Goal: Task Accomplishment & Management: Use online tool/utility

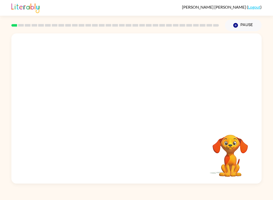
click at [77, 103] on video "Your browser must support playing .mp4 files to use Literably. Please try using…" at bounding box center [136, 78] width 251 height 91
click at [79, 95] on video "Your browser must support playing .mp4 files to use Literably. Please try using…" at bounding box center [136, 78] width 251 height 91
click at [140, 116] on div at bounding box center [136, 111] width 32 height 18
click at [141, 111] on button "button" at bounding box center [136, 111] width 32 height 18
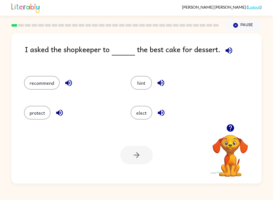
click at [36, 115] on button "protect" at bounding box center [37, 113] width 27 height 14
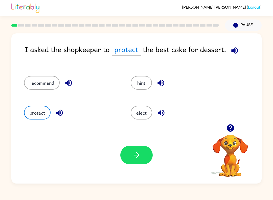
click at [144, 154] on button "button" at bounding box center [136, 155] width 32 height 18
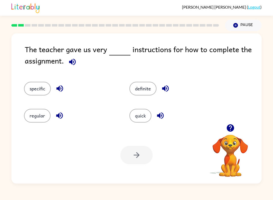
click at [30, 85] on button "specific" at bounding box center [37, 89] width 27 height 14
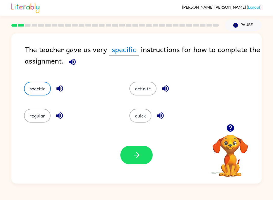
click at [140, 151] on icon "button" at bounding box center [136, 155] width 9 height 9
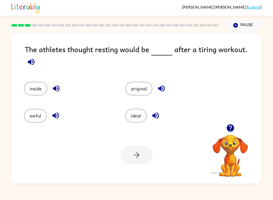
click at [141, 112] on button "ideal" at bounding box center [136, 116] width 21 height 14
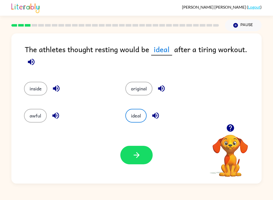
click at [143, 154] on button "button" at bounding box center [136, 155] width 32 height 18
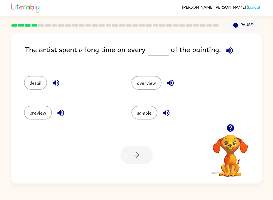
click at [40, 80] on button "detail" at bounding box center [35, 83] width 23 height 14
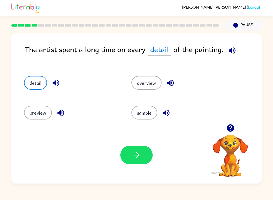
click at [135, 158] on icon "button" at bounding box center [136, 155] width 9 height 9
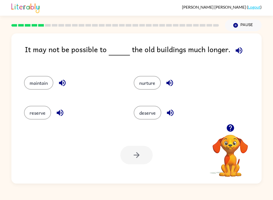
click at [46, 85] on button "maintain" at bounding box center [38, 83] width 29 height 14
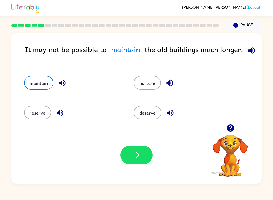
click at [139, 156] on icon "button" at bounding box center [136, 155] width 9 height 9
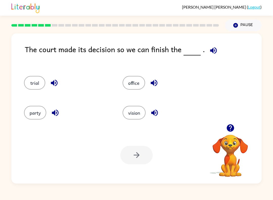
click at [38, 83] on button "trial" at bounding box center [34, 83] width 21 height 14
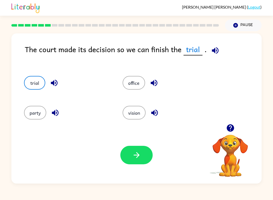
click at [145, 159] on button "button" at bounding box center [136, 155] width 32 height 18
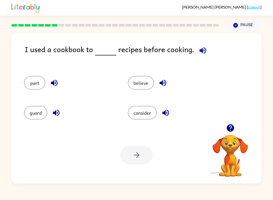
click at [141, 114] on button "consider" at bounding box center [142, 113] width 29 height 14
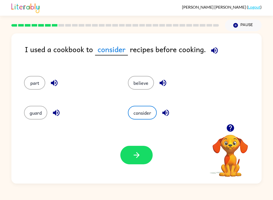
click at [140, 153] on icon "button" at bounding box center [136, 155] width 9 height 9
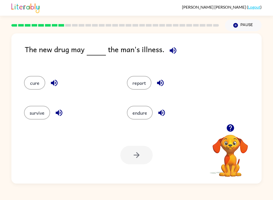
click at [38, 84] on button "cure" at bounding box center [34, 83] width 21 height 14
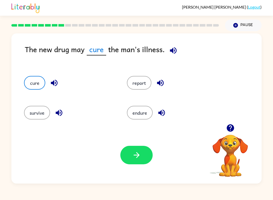
click at [135, 160] on button "button" at bounding box center [136, 155] width 32 height 18
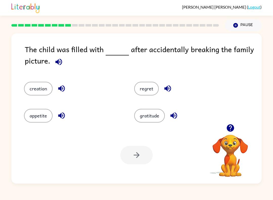
click at [154, 90] on button "regret" at bounding box center [146, 89] width 25 height 14
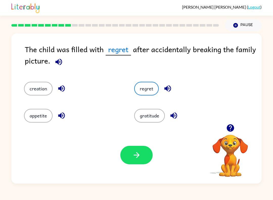
click at [134, 152] on icon "button" at bounding box center [136, 155] width 9 height 9
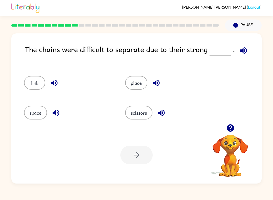
click at [38, 84] on button "link" at bounding box center [34, 83] width 21 height 14
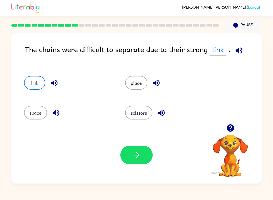
click at [137, 158] on icon "button" at bounding box center [137, 155] width 6 height 6
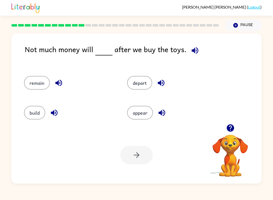
click at [39, 85] on button "remain" at bounding box center [37, 83] width 26 height 14
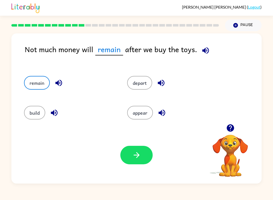
click at [201, 49] on icon "button" at bounding box center [205, 50] width 9 height 9
click at [141, 156] on icon "button" at bounding box center [136, 155] width 9 height 9
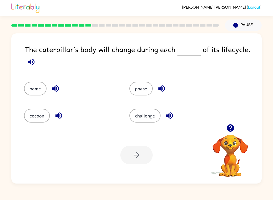
click at [142, 94] on button "phase" at bounding box center [141, 89] width 23 height 14
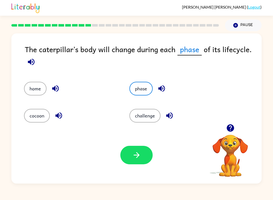
click at [145, 157] on button "button" at bounding box center [136, 155] width 32 height 18
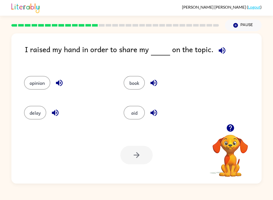
click at [37, 85] on button "opinion" at bounding box center [37, 83] width 26 height 14
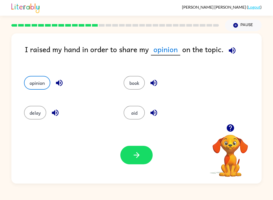
click at [144, 159] on button "button" at bounding box center [136, 155] width 32 height 18
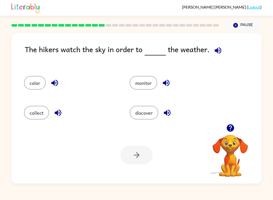
click at [150, 82] on button "monitor" at bounding box center [144, 83] width 28 height 14
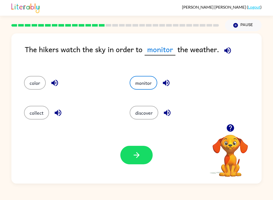
click at [137, 153] on icon "button" at bounding box center [137, 155] width 6 height 6
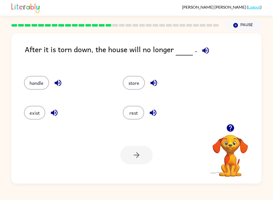
click at [36, 115] on button "exist" at bounding box center [34, 113] width 21 height 14
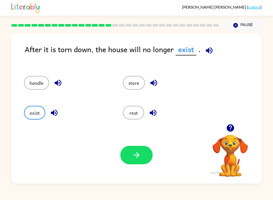
click at [144, 159] on button "button" at bounding box center [136, 155] width 32 height 18
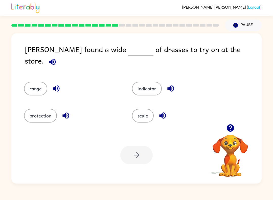
click at [36, 86] on button "range" at bounding box center [35, 89] width 23 height 14
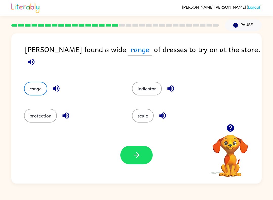
click at [144, 153] on button "button" at bounding box center [136, 155] width 32 height 18
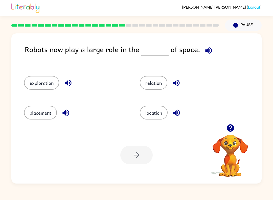
click at [157, 80] on button "relation" at bounding box center [154, 83] width 28 height 14
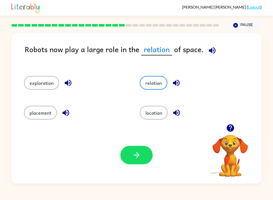
click at [144, 161] on button "button" at bounding box center [136, 155] width 32 height 18
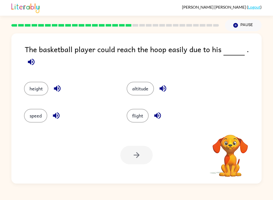
click at [39, 82] on button "height" at bounding box center [36, 89] width 24 height 14
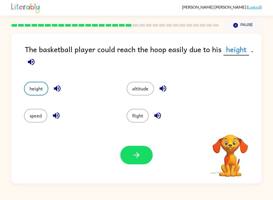
click at [140, 152] on icon "button" at bounding box center [136, 155] width 9 height 9
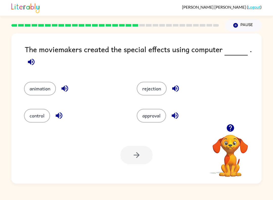
click at [37, 113] on button "control" at bounding box center [37, 116] width 26 height 14
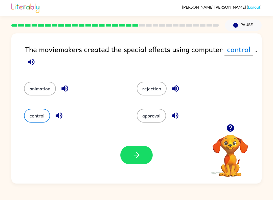
click at [149, 159] on button "button" at bounding box center [136, 155] width 32 height 18
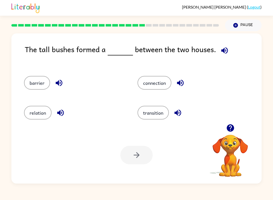
click at [36, 79] on button "barrier" at bounding box center [37, 83] width 26 height 14
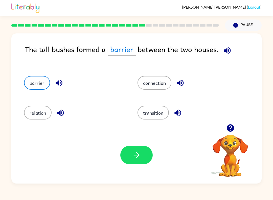
click at [138, 152] on icon "button" at bounding box center [136, 155] width 9 height 9
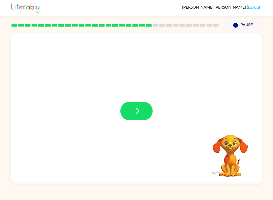
click at [134, 119] on button "button" at bounding box center [136, 111] width 32 height 18
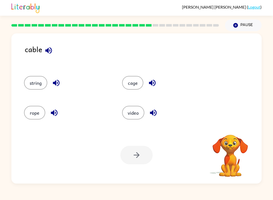
click at [33, 110] on button "rope" at bounding box center [34, 113] width 21 height 14
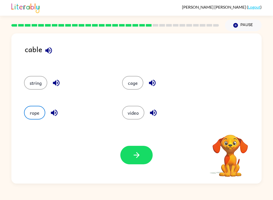
click at [122, 155] on button "button" at bounding box center [136, 155] width 32 height 18
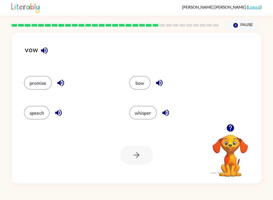
click at [45, 112] on button "speech" at bounding box center [37, 113] width 26 height 14
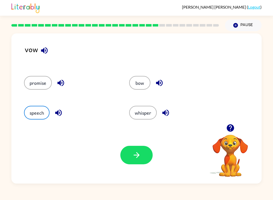
click at [147, 152] on button "button" at bounding box center [136, 155] width 32 height 18
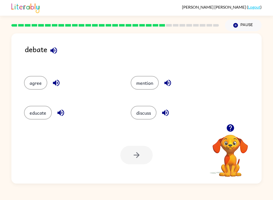
click at [144, 116] on button "discuss" at bounding box center [144, 113] width 26 height 14
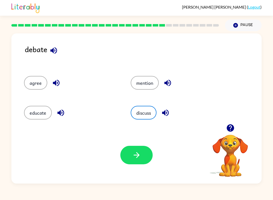
click at [135, 155] on icon "button" at bounding box center [136, 155] width 9 height 9
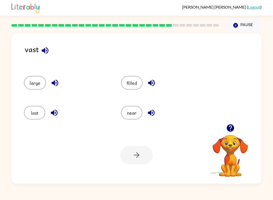
click at [37, 80] on button "large" at bounding box center [35, 83] width 22 height 14
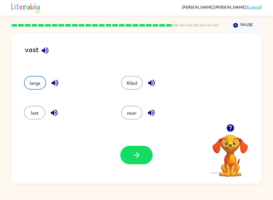
click at [140, 157] on icon "button" at bounding box center [136, 155] width 9 height 9
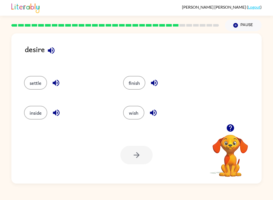
click at [33, 88] on button "settle" at bounding box center [35, 83] width 23 height 14
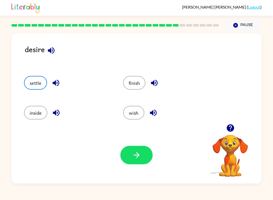
click at [137, 160] on button "button" at bounding box center [136, 155] width 32 height 18
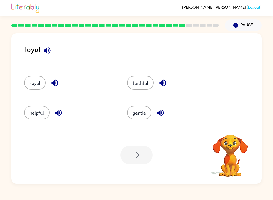
click at [36, 79] on button "royal" at bounding box center [35, 83] width 22 height 14
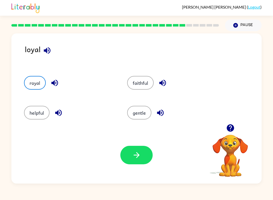
click at [138, 160] on button "button" at bounding box center [136, 155] width 32 height 18
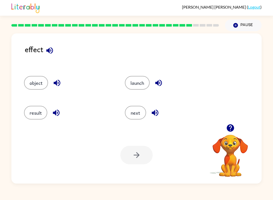
click at [35, 113] on button "result" at bounding box center [35, 113] width 23 height 14
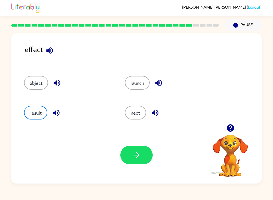
click at [134, 155] on icon "button" at bounding box center [136, 155] width 9 height 9
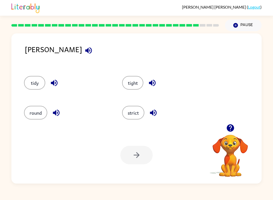
click at [135, 115] on button "strict" at bounding box center [133, 113] width 22 height 14
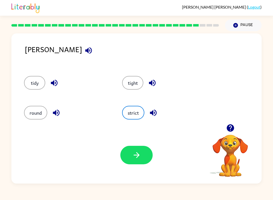
click at [139, 158] on icon "button" at bounding box center [136, 155] width 9 height 9
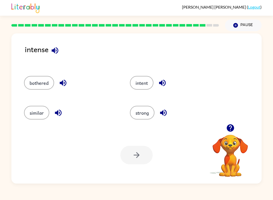
click at [150, 86] on button "intent" at bounding box center [142, 83] width 24 height 14
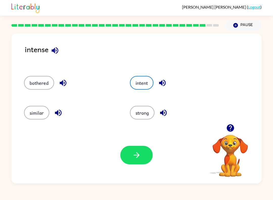
click at [141, 156] on icon "button" at bounding box center [136, 155] width 9 height 9
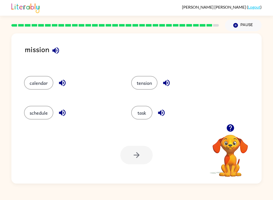
click at [140, 109] on button "task" at bounding box center [141, 113] width 21 height 14
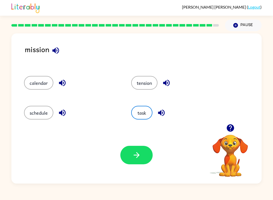
click at [144, 159] on button "button" at bounding box center [136, 155] width 32 height 18
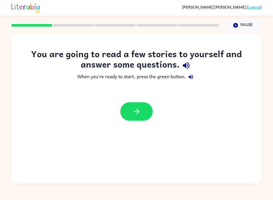
click at [144, 112] on button "button" at bounding box center [136, 111] width 32 height 18
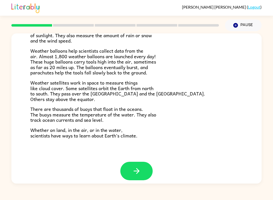
scroll to position [131, 0]
click at [146, 165] on button "button" at bounding box center [136, 171] width 32 height 18
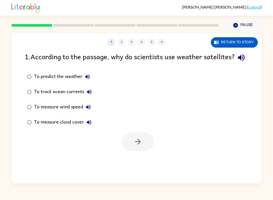
scroll to position [0, 0]
click at [141, 151] on button "button" at bounding box center [138, 141] width 32 height 18
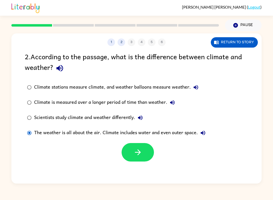
click at [142, 151] on button "button" at bounding box center [138, 152] width 32 height 18
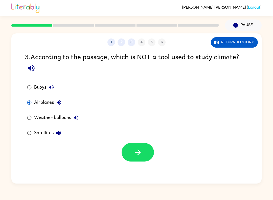
click at [139, 156] on icon "button" at bounding box center [138, 152] width 9 height 9
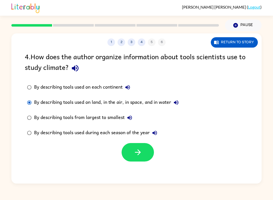
click at [132, 157] on button "button" at bounding box center [138, 152] width 32 height 18
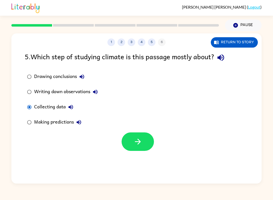
click at [146, 145] on button "button" at bounding box center [138, 141] width 32 height 18
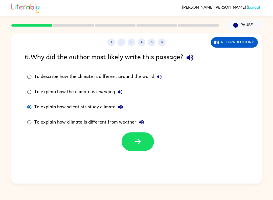
click at [142, 141] on button "button" at bounding box center [138, 141] width 32 height 18
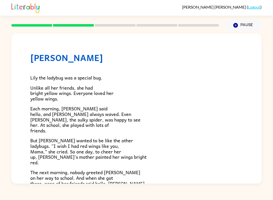
click at [235, 27] on icon "button" at bounding box center [236, 25] width 5 height 5
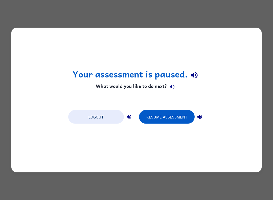
click at [171, 116] on button "Resume Assessment" at bounding box center [167, 117] width 56 height 14
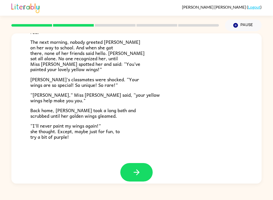
scroll to position [131, 0]
click at [144, 167] on button "button" at bounding box center [136, 172] width 32 height 18
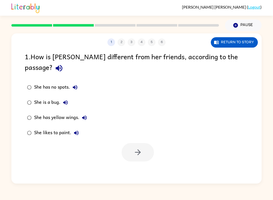
scroll to position [0, 0]
click at [138, 148] on button "button" at bounding box center [138, 152] width 32 height 18
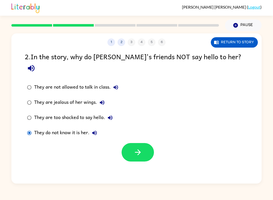
click at [142, 143] on button "button" at bounding box center [138, 152] width 32 height 18
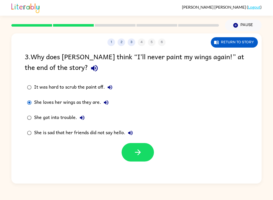
click at [145, 154] on button "button" at bounding box center [138, 152] width 32 height 18
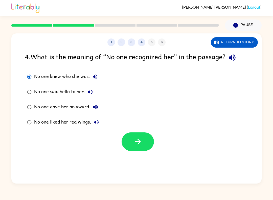
click at [144, 140] on button "button" at bounding box center [138, 141] width 32 height 18
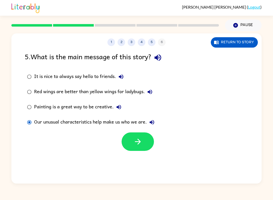
click at [148, 138] on button "button" at bounding box center [138, 141] width 32 height 18
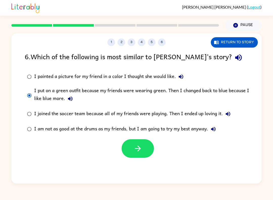
click at [139, 149] on icon "button" at bounding box center [138, 149] width 6 height 6
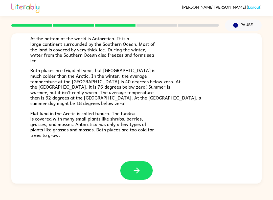
scroll to position [97, 0]
click at [141, 168] on icon "button" at bounding box center [136, 170] width 9 height 9
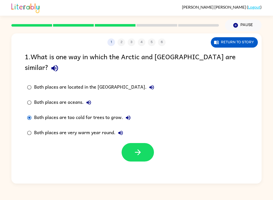
click at [144, 146] on button "button" at bounding box center [138, 152] width 32 height 18
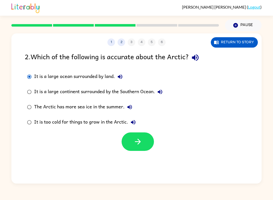
click at [141, 140] on icon "button" at bounding box center [138, 141] width 9 height 9
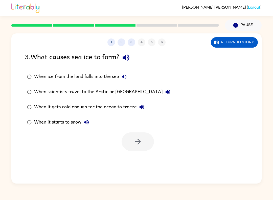
click at [23, 107] on label "When it gets cold enough for the ocean to freeze" at bounding box center [99, 106] width 154 height 15
click at [134, 140] on icon "button" at bounding box center [138, 141] width 9 height 9
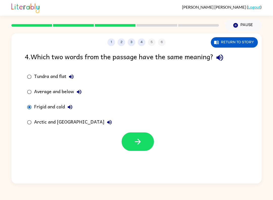
click at [134, 138] on icon "button" at bounding box center [138, 141] width 9 height 9
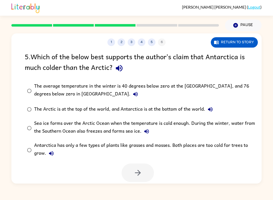
click at [28, 84] on label "The average temperature in the winter is 40 degrees below zero at the North Pol…" at bounding box center [140, 91] width 236 height 22
click at [147, 171] on button "button" at bounding box center [138, 172] width 32 height 18
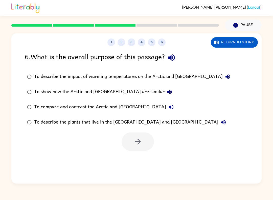
click at [43, 91] on div "To show how the Arctic and Antarctica are similar" at bounding box center [104, 92] width 141 height 10
click at [145, 151] on button "button" at bounding box center [138, 141] width 32 height 18
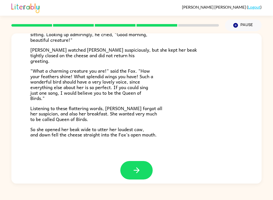
scroll to position [90, 0]
click at [138, 170] on icon "button" at bounding box center [136, 170] width 9 height 9
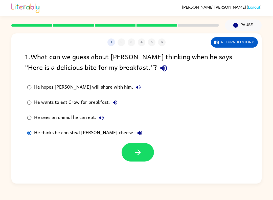
click at [138, 149] on icon "button" at bounding box center [138, 152] width 9 height 9
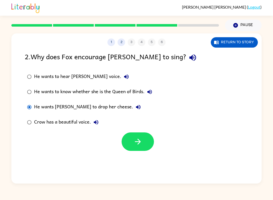
click at [141, 144] on icon "button" at bounding box center [138, 141] width 9 height 9
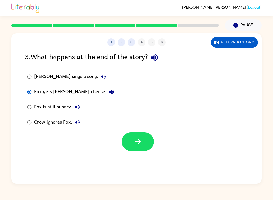
click at [146, 143] on button "button" at bounding box center [138, 141] width 32 height 18
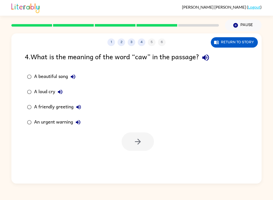
click at [47, 75] on div "A beautiful song" at bounding box center [56, 77] width 44 height 10
click at [40, 91] on div "A loud cry" at bounding box center [49, 92] width 31 height 10
click at [149, 135] on button "button" at bounding box center [138, 141] width 32 height 18
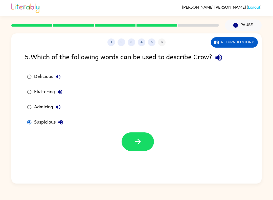
click at [124, 144] on button "button" at bounding box center [138, 141] width 32 height 18
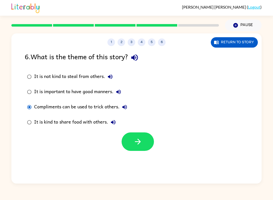
click at [137, 144] on icon "button" at bounding box center [138, 141] width 9 height 9
